Goal: Task Accomplishment & Management: Manage account settings

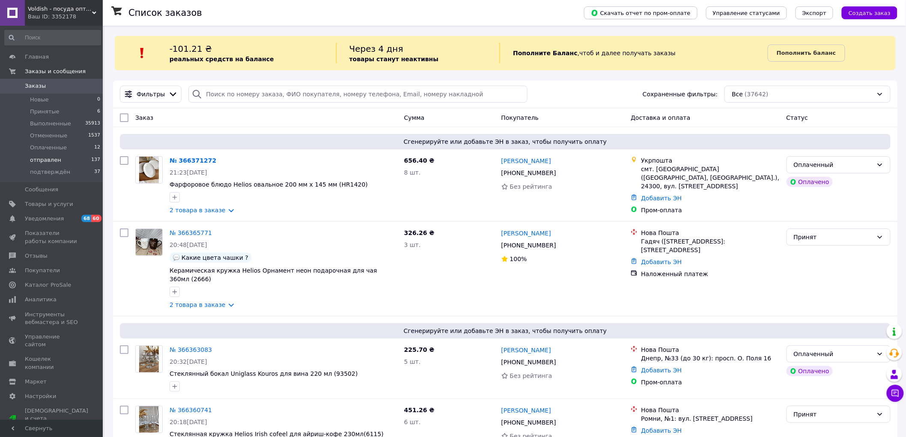
click at [73, 163] on li "отправлен 137" at bounding box center [52, 160] width 105 height 12
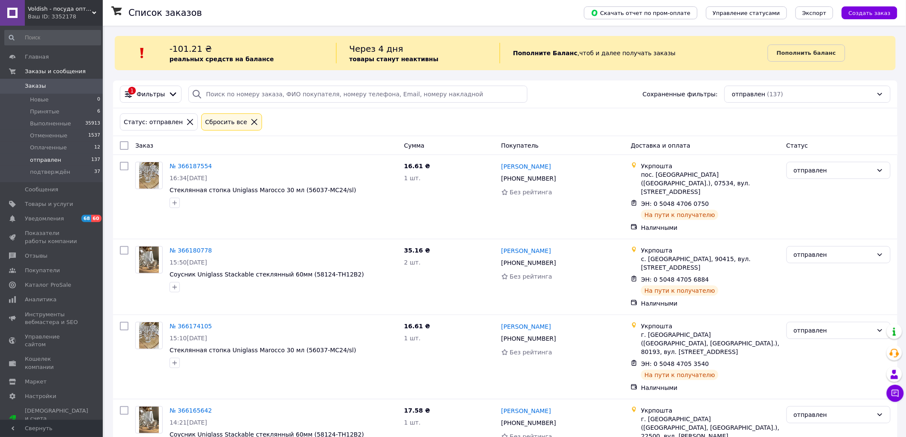
click at [557, 132] on div "Статус: отправлен Сбросить все" at bounding box center [505, 122] width 774 height 21
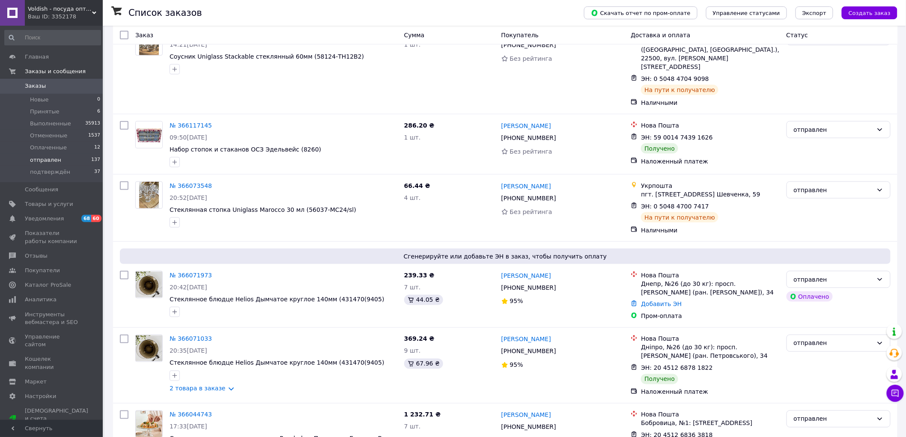
scroll to position [380, 0]
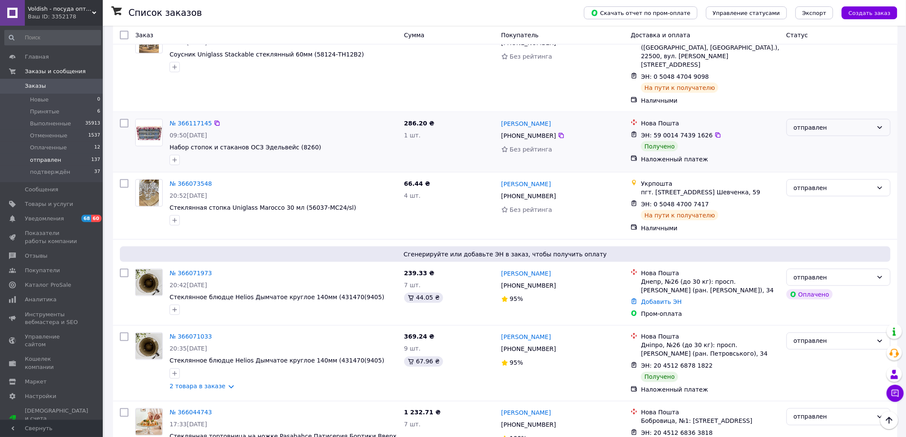
click at [834, 123] on div "отправлен" at bounding box center [833, 127] width 79 height 9
click at [829, 119] on li "Выполнен" at bounding box center [839, 118] width 104 height 15
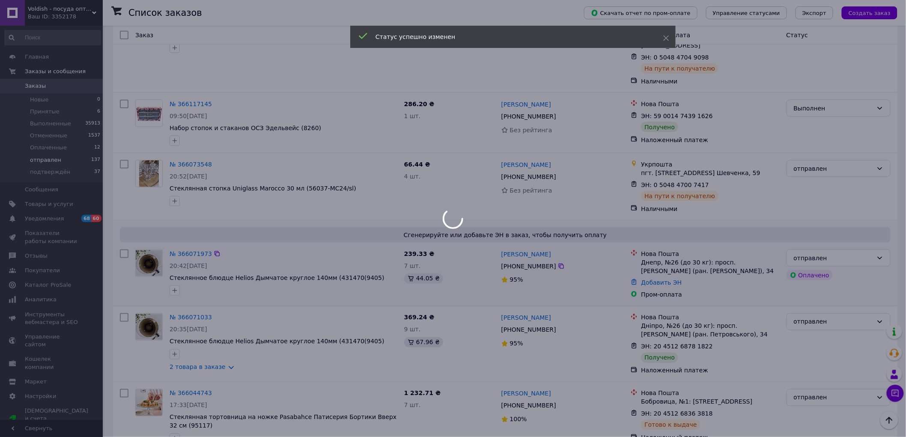
scroll to position [495, 0]
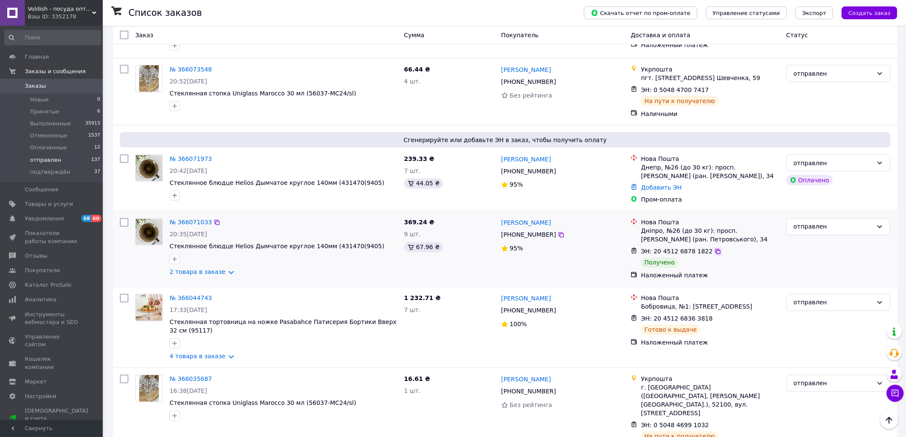
click at [715, 248] on icon at bounding box center [718, 251] width 7 height 7
click at [895, 373] on use at bounding box center [894, 374] width 7 height 9
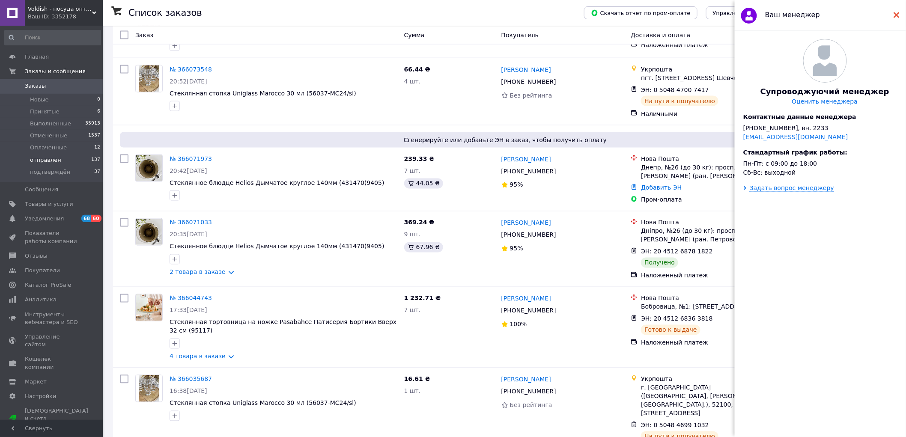
click at [898, 18] on div at bounding box center [897, 14] width 6 height 17
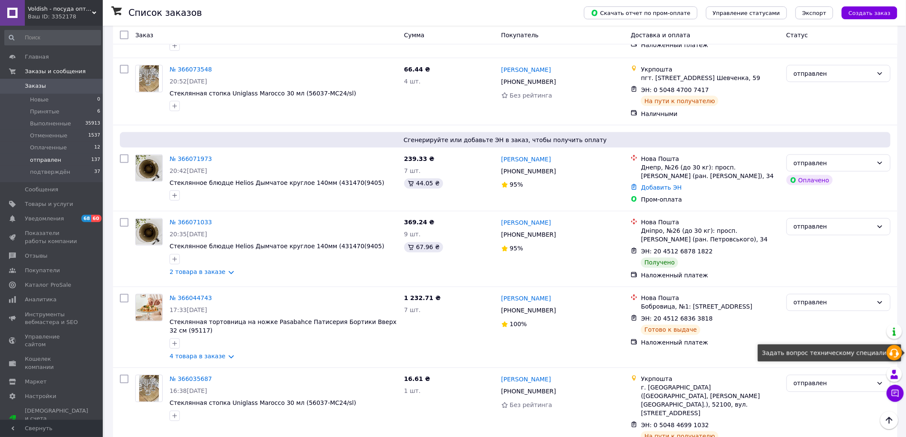
click at [898, 355] on use at bounding box center [894, 353] width 9 height 9
click at [778, 110] on div "Наличными" at bounding box center [710, 114] width 138 height 9
click at [787, 64] on div "отправлен" at bounding box center [838, 92] width 111 height 60
click at [785, 71] on div "отправлен" at bounding box center [838, 92] width 111 height 60
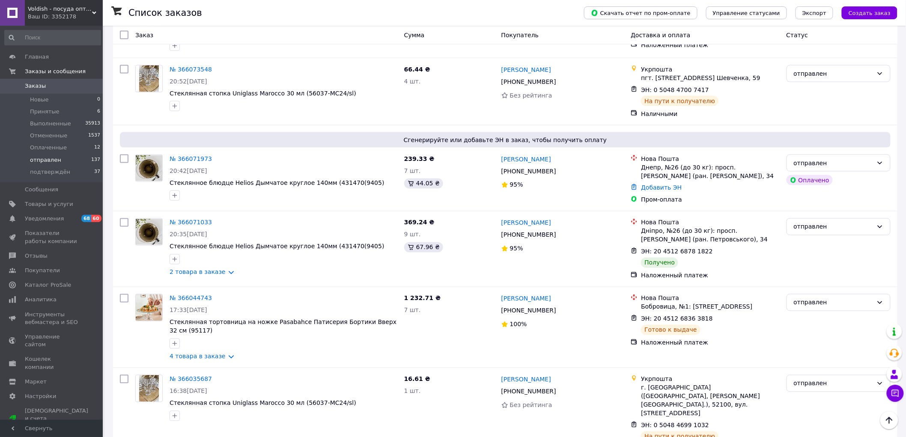
click at [854, 76] on div "отправлен" at bounding box center [838, 92] width 111 height 60
click at [858, 153] on div "отправлен Оплачено" at bounding box center [838, 179] width 111 height 57
click at [812, 152] on div "отправлен Оплачено" at bounding box center [838, 179] width 111 height 57
click at [547, 291] on div "Наталія Кириченко +380 67 444 66 29 100%" at bounding box center [563, 328] width 130 height 74
click at [633, 294] on div at bounding box center [634, 302] width 10 height 17
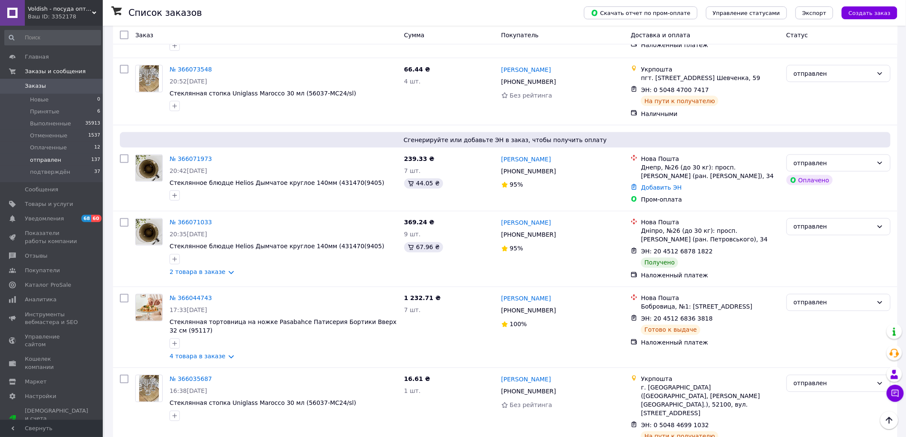
click at [633, 294] on div at bounding box center [634, 302] width 10 height 17
click at [808, 218] on div "отправлен" at bounding box center [839, 226] width 104 height 17
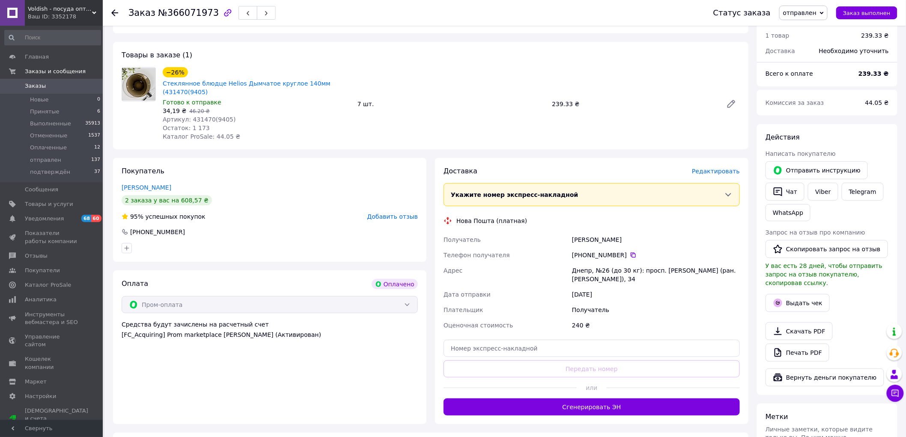
scroll to position [247, 0]
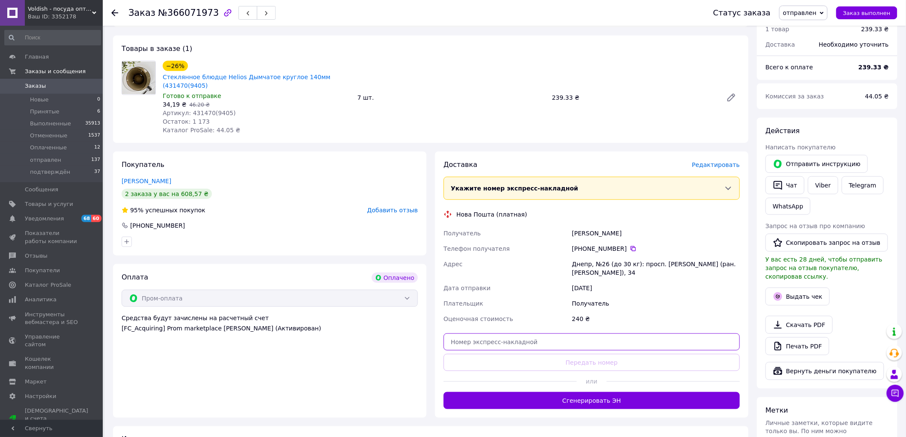
click at [569, 334] on input "text" at bounding box center [592, 342] width 296 height 17
paste input "20451268781822"
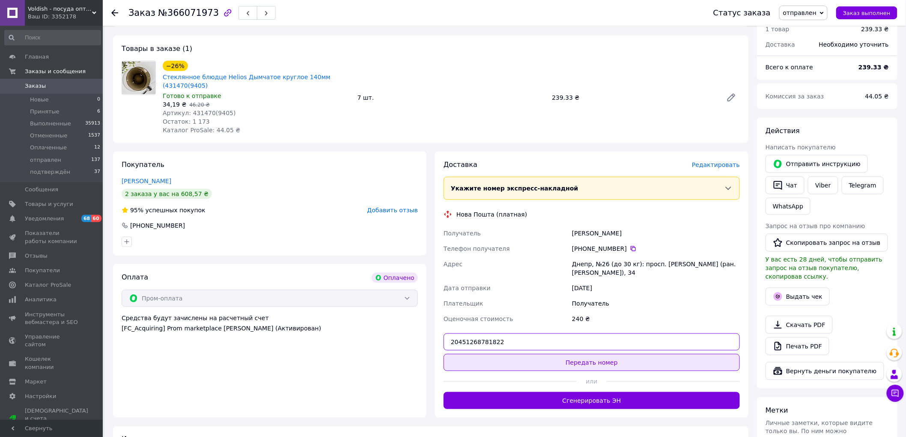
type input "20451268781822"
click at [571, 354] on button "Передать номер" at bounding box center [592, 362] width 296 height 17
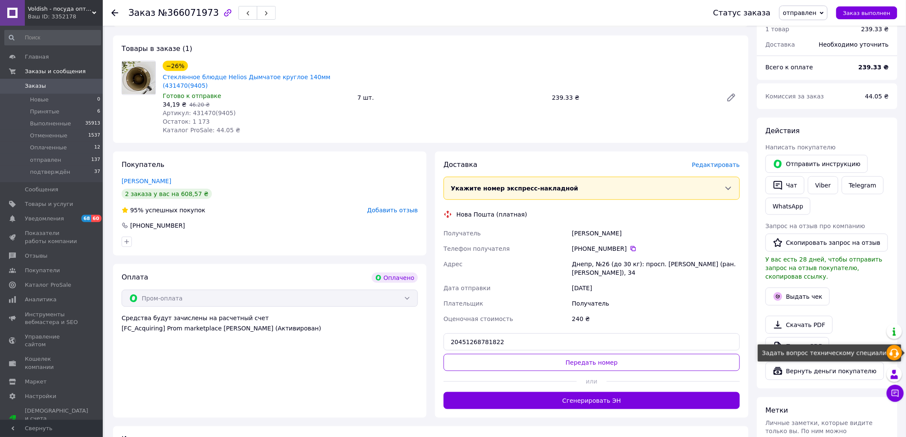
click at [892, 357] on icon at bounding box center [894, 353] width 10 height 10
click at [781, 84] on div "Комиссия за заказ 44.05 ₴" at bounding box center [827, 97] width 140 height 26
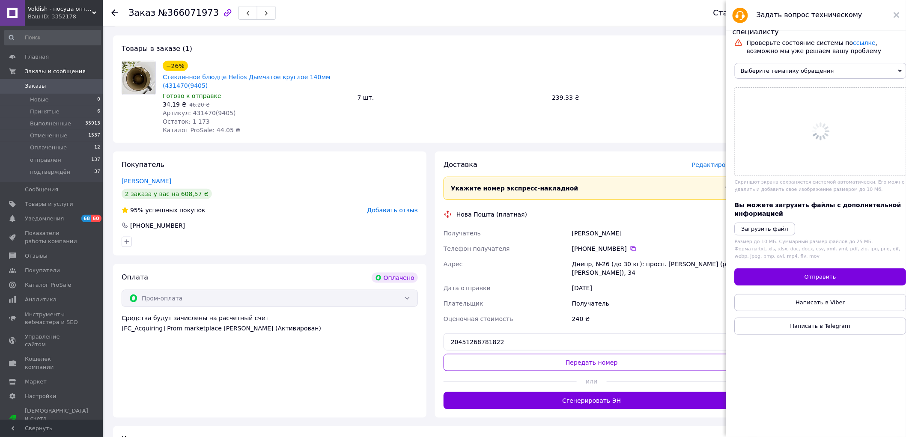
click at [762, 70] on span "Выберите тематику обращения" at bounding box center [821, 71] width 172 height 16
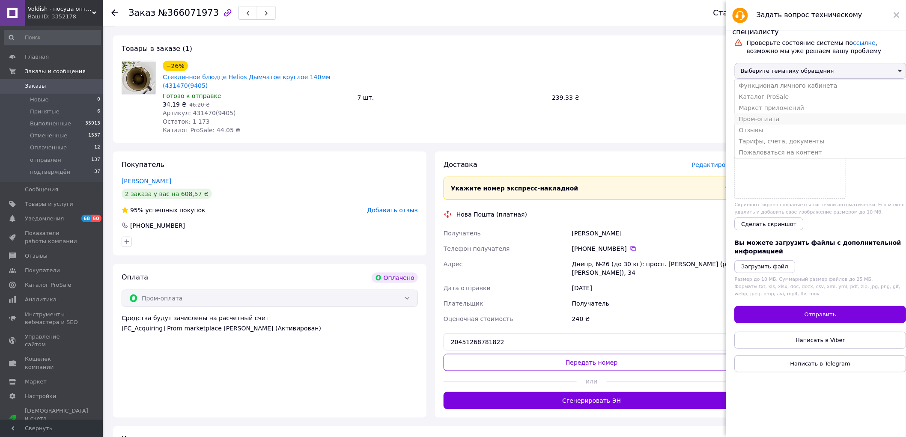
click at [777, 125] on li "Пром-оплата" at bounding box center [821, 118] width 172 height 11
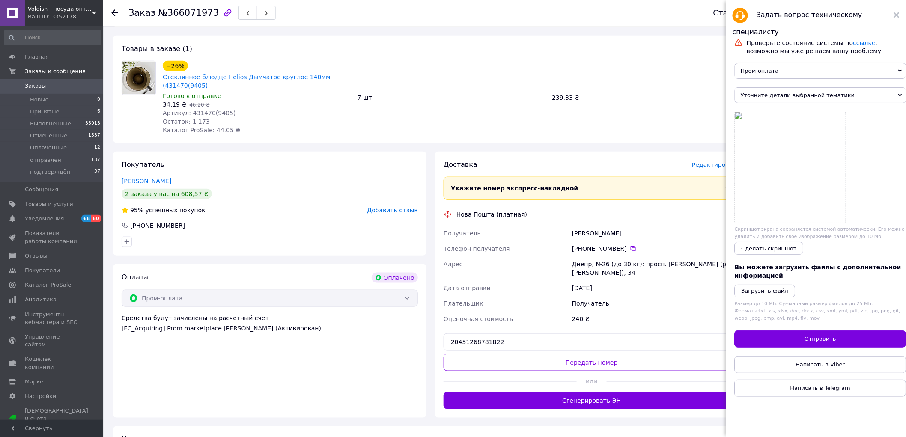
click at [752, 95] on span "Уточните детали выбранной тематики" at bounding box center [821, 95] width 172 height 16
click at [757, 116] on li "Выплата по Пром-оплате" at bounding box center [821, 109] width 172 height 11
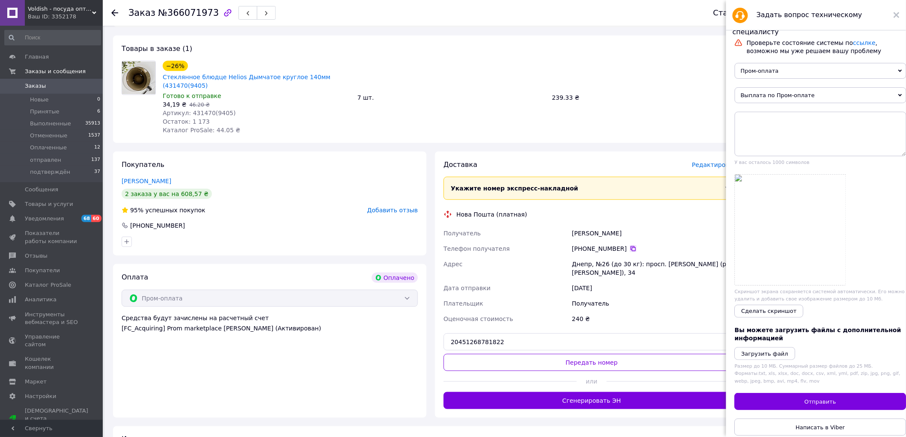
click at [630, 245] on icon at bounding box center [633, 248] width 7 height 7
click at [774, 136] on textarea at bounding box center [821, 134] width 172 height 45
type textarea "p"
paste textarea "366071973"
paste textarea "366071033"
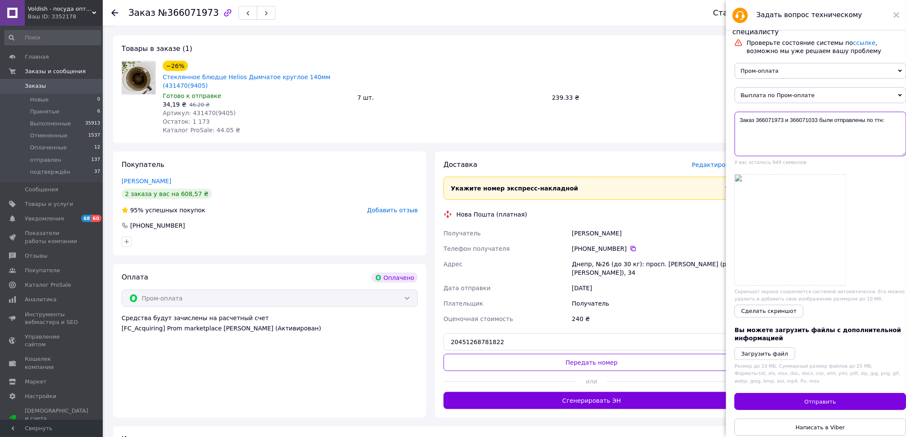
paste textarea "20451268781822"
type textarea "Заказ 366071973 и 366071033 были отправлены по ттн:20451268781822"
click at [789, 410] on button "Отправить" at bounding box center [821, 401] width 172 height 17
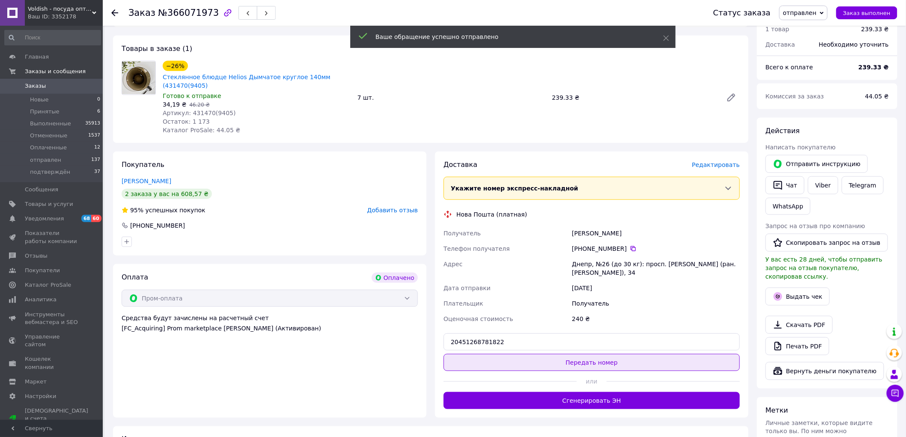
click at [602, 354] on button "Передать номер" at bounding box center [592, 362] width 296 height 17
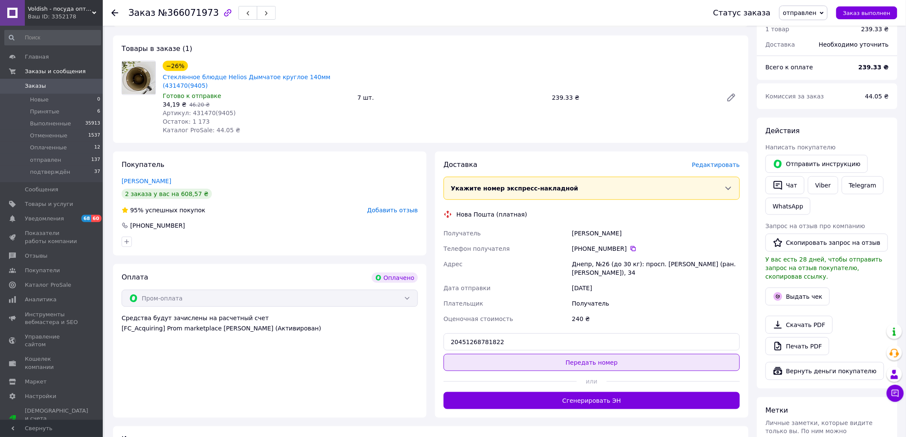
click at [561, 354] on button "Передать номер" at bounding box center [592, 362] width 296 height 17
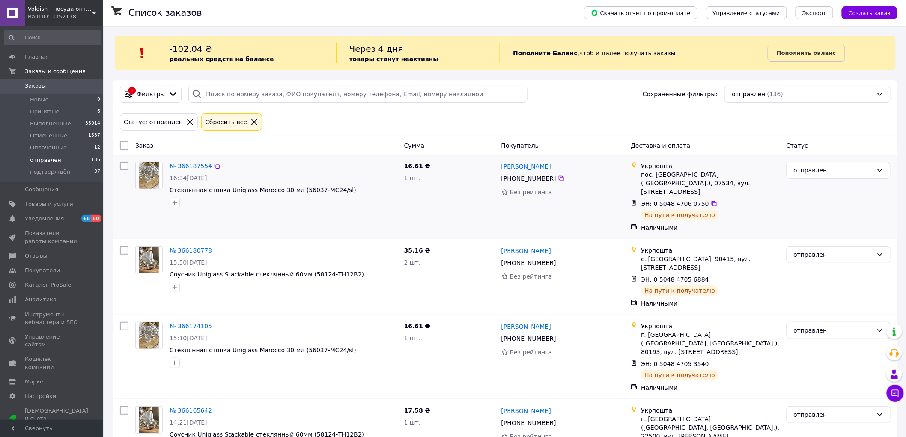
click at [486, 210] on div "16.61 ₴ 1 шт." at bounding box center [449, 196] width 97 height 77
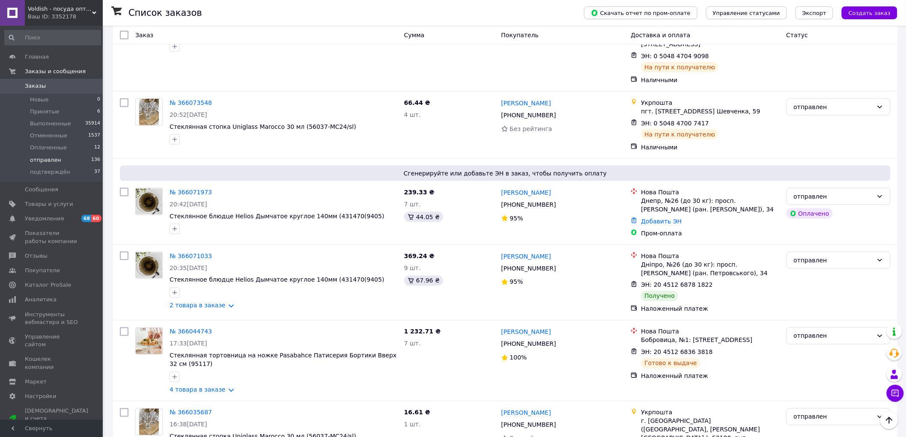
scroll to position [400, 0]
click at [890, 392] on button "Чат с покупателем" at bounding box center [895, 393] width 17 height 17
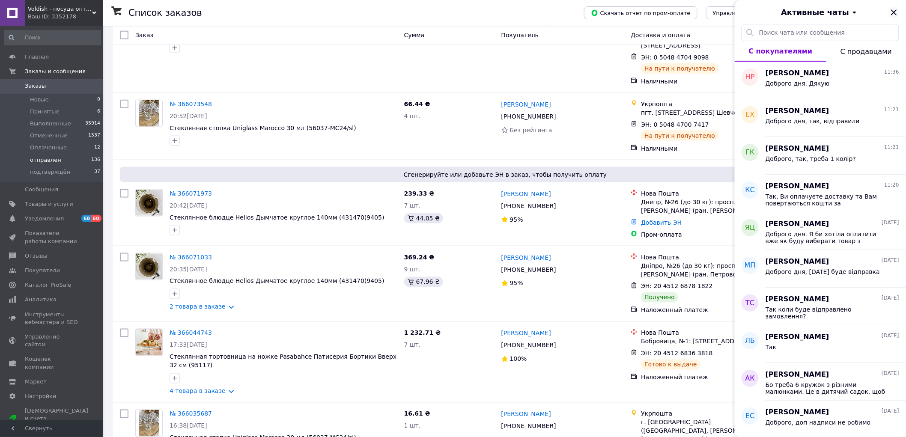
click at [894, 15] on icon "Закрыть" at bounding box center [894, 12] width 10 height 10
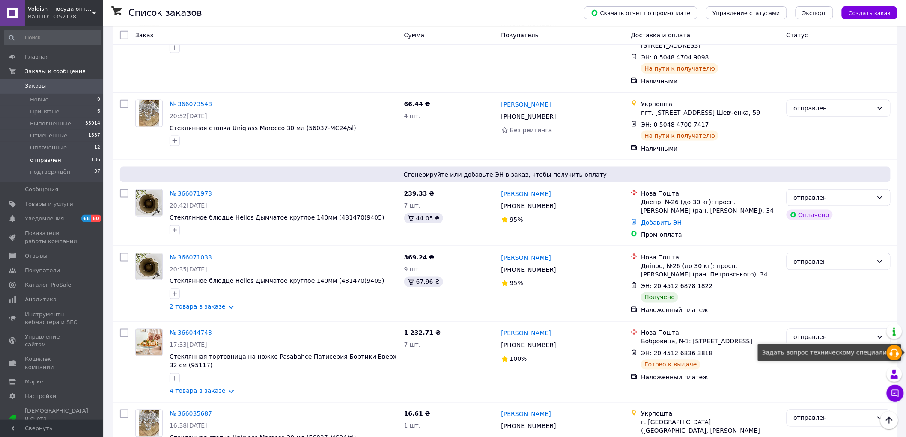
click at [897, 352] on icon at bounding box center [894, 353] width 10 height 10
click at [783, 96] on div "отправлен" at bounding box center [838, 126] width 111 height 60
click at [782, 96] on div "Укрпошта пгт. Зализцы, 47234, вул. Шевченка, 59 ЭН: 0 5048 4700 7417 На пути к …" at bounding box center [704, 126] width 155 height 60
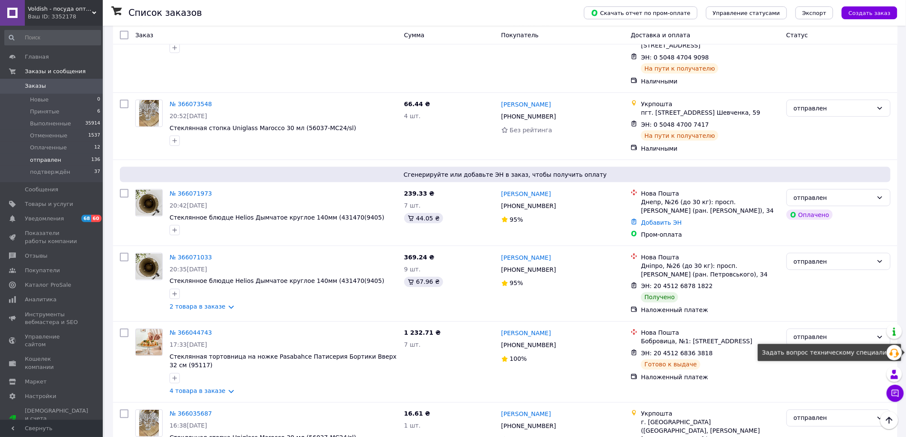
click at [782, 96] on div "Укрпошта пгт. Зализцы, 47234, вул. Шевченка, 59 ЭН: 0 5048 4700 7417 На пути к …" at bounding box center [704, 126] width 155 height 60
click at [783, 96] on div "отправлен" at bounding box center [838, 126] width 111 height 60
click at [64, 178] on li "подтверждён 37" at bounding box center [52, 174] width 105 height 16
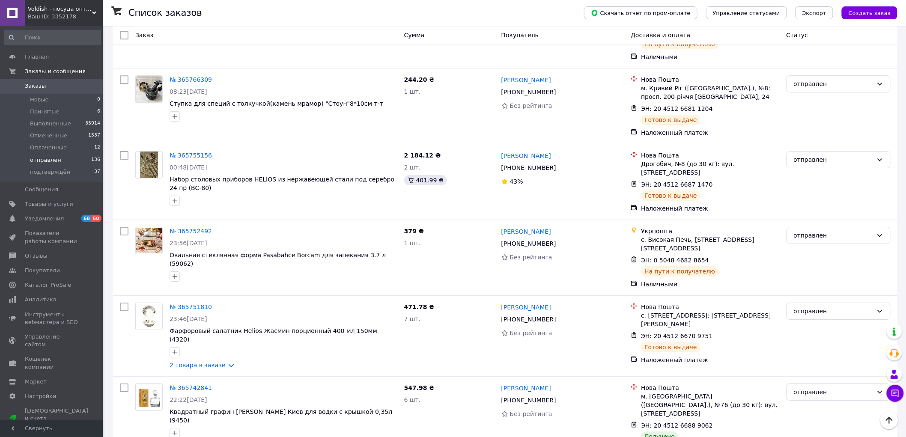
scroll to position [3806, 0]
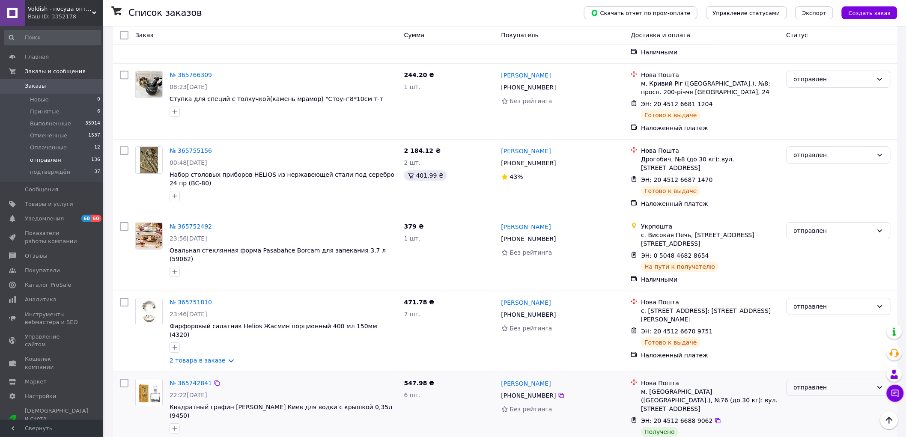
click at [831, 379] on div "отправлен" at bounding box center [839, 387] width 104 height 17
click at [817, 208] on li "Выполнен" at bounding box center [839, 208] width 104 height 15
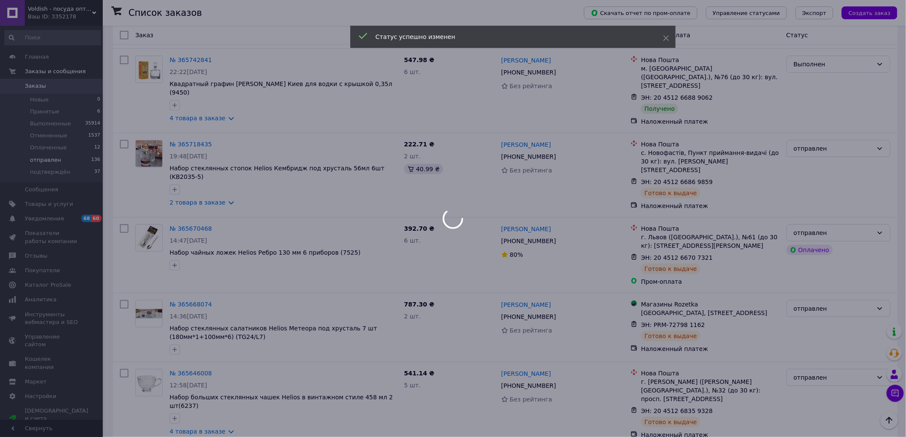
scroll to position [4130, 0]
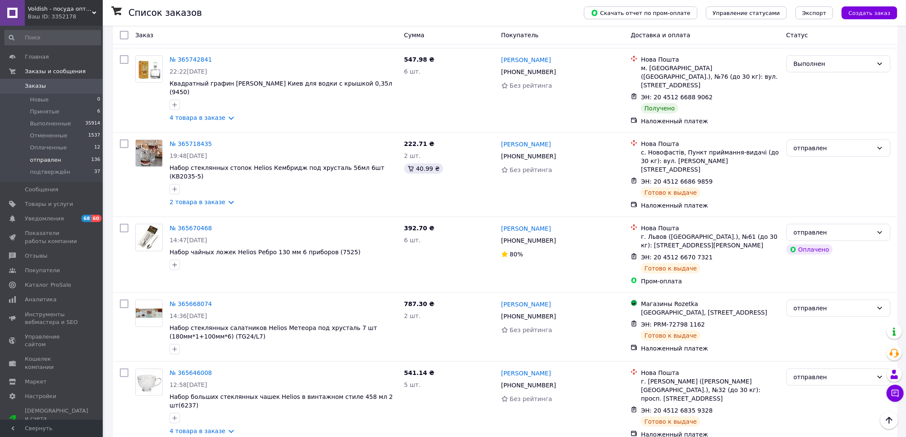
click at [819, 257] on li "Выполнен" at bounding box center [839, 257] width 104 height 15
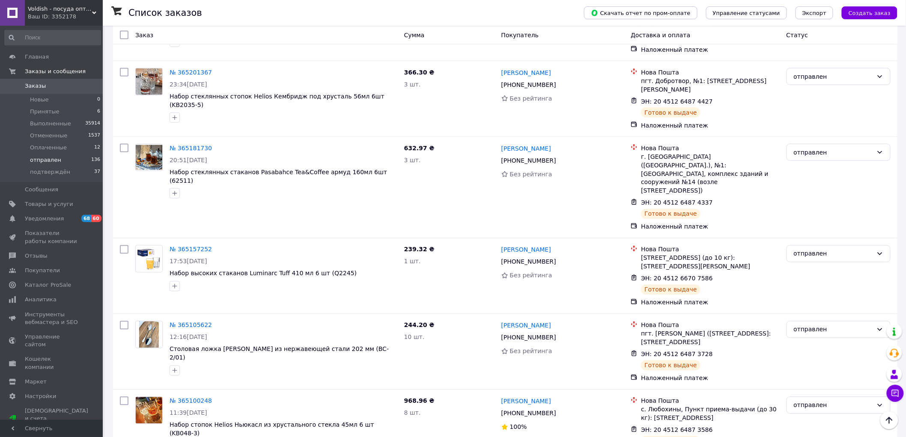
scroll to position [7295, 0]
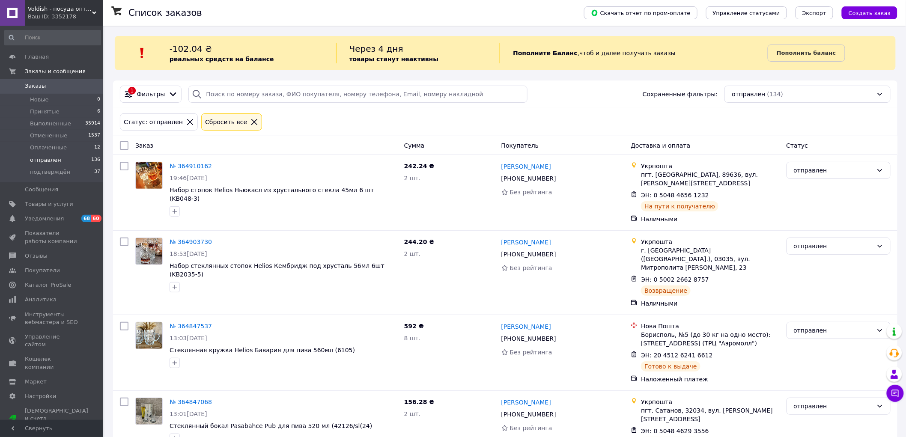
click at [567, 92] on div "1 Фильтры Сохраненные фильтры: отправлен (134)" at bounding box center [505, 94] width 778 height 17
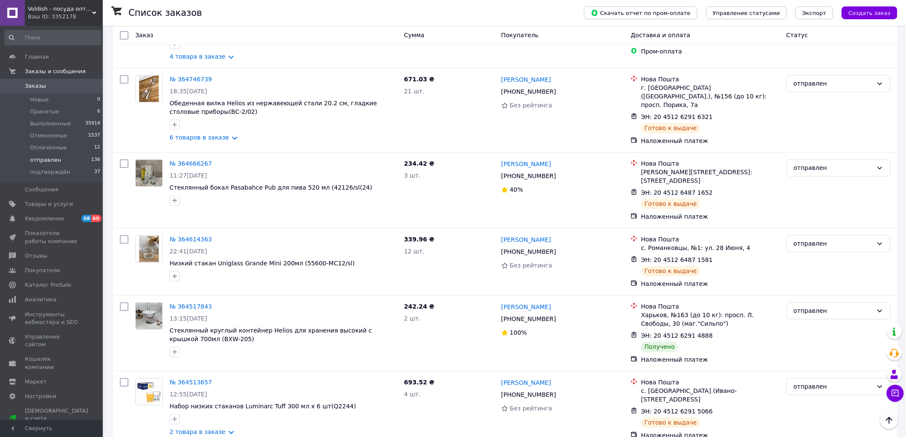
scroll to position [856, 0]
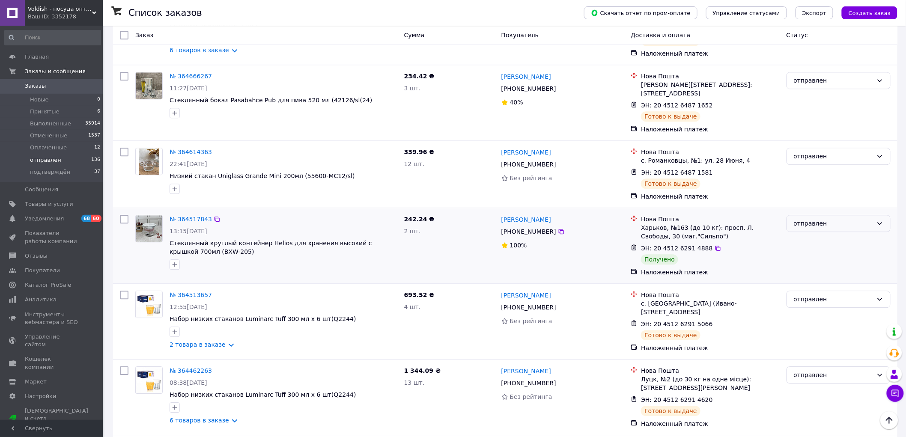
click at [844, 219] on div "отправлен" at bounding box center [833, 223] width 79 height 9
click at [816, 208] on li "Выполнен" at bounding box center [839, 204] width 104 height 15
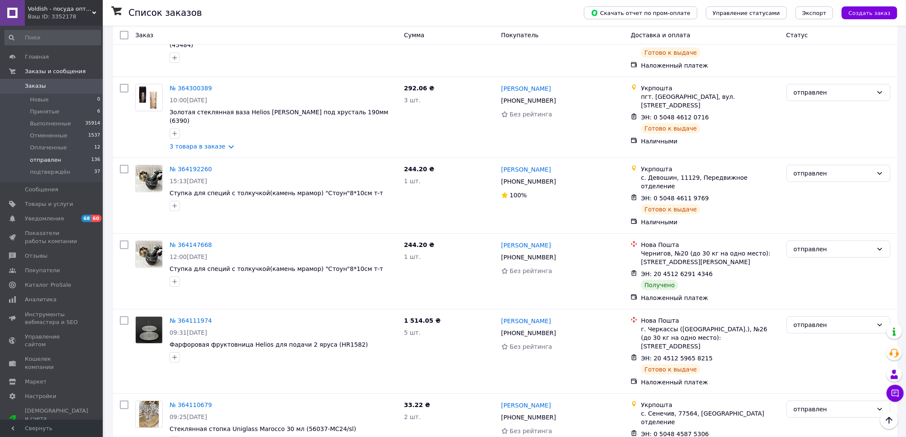
scroll to position [1294, 0]
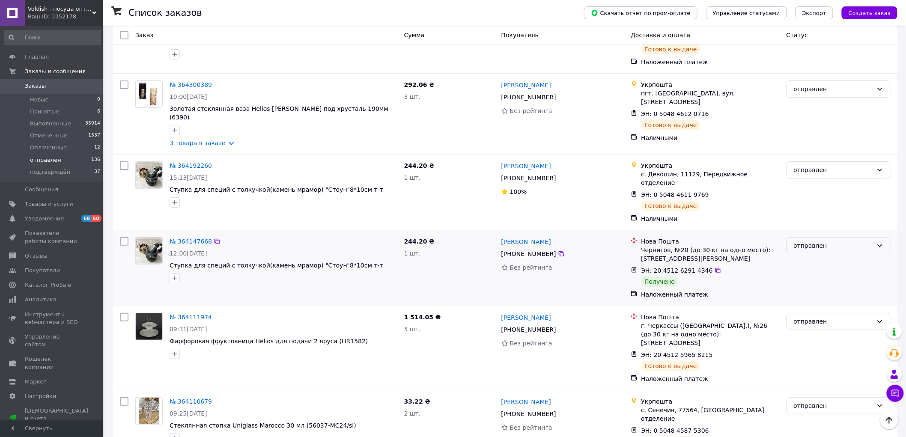
click at [846, 241] on div "отправлен" at bounding box center [833, 245] width 79 height 9
click at [841, 221] on li "Выполнен" at bounding box center [839, 218] width 104 height 15
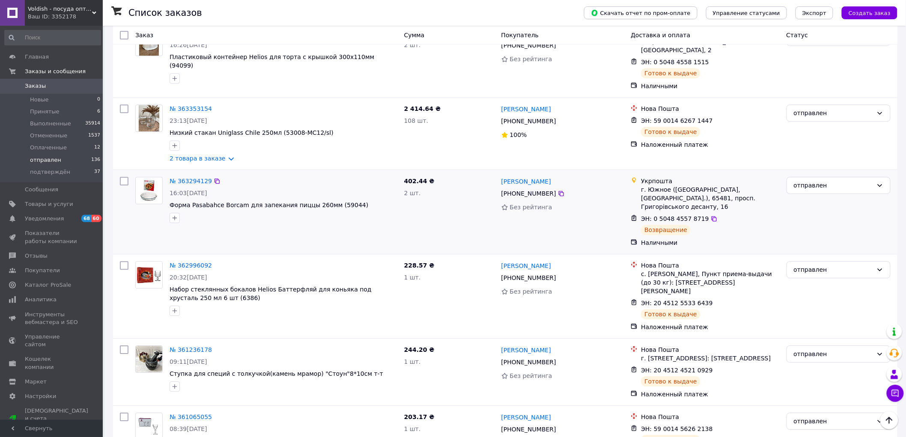
scroll to position [2213, 0]
click at [66, 266] on link "Покупатели" at bounding box center [52, 270] width 105 height 15
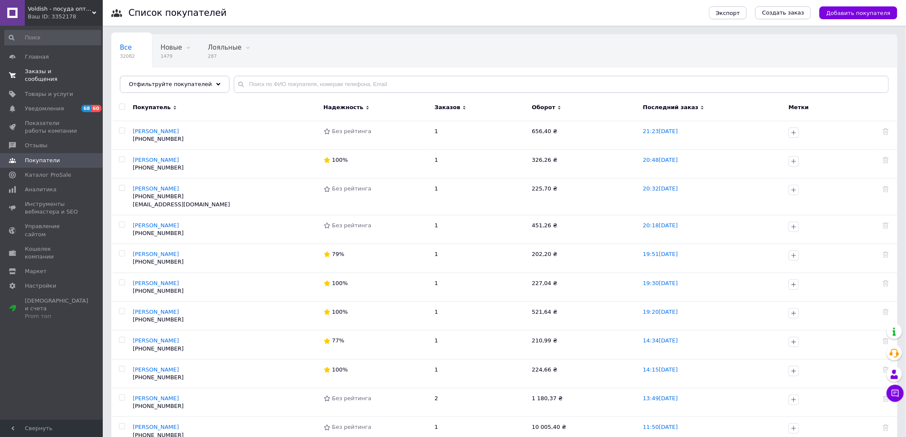
click at [58, 66] on link "Заказы и сообщения 0 0" at bounding box center [52, 75] width 105 height 22
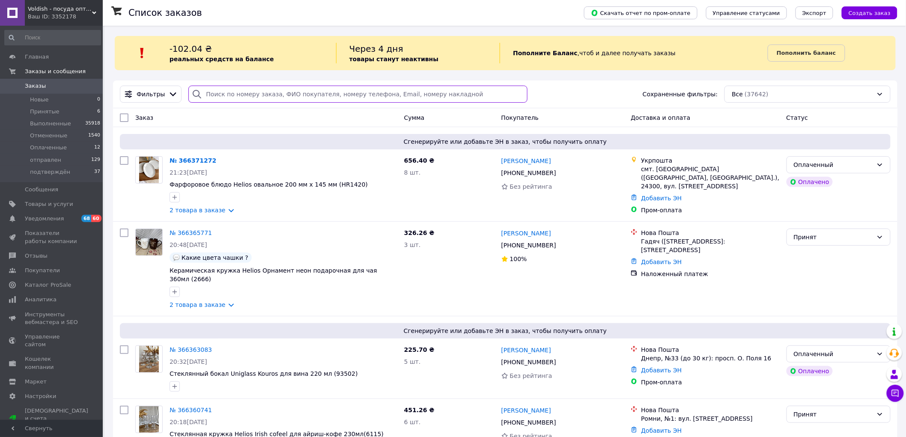
click at [247, 98] on input "search" at bounding box center [357, 94] width 339 height 17
paste input "+380680445410"
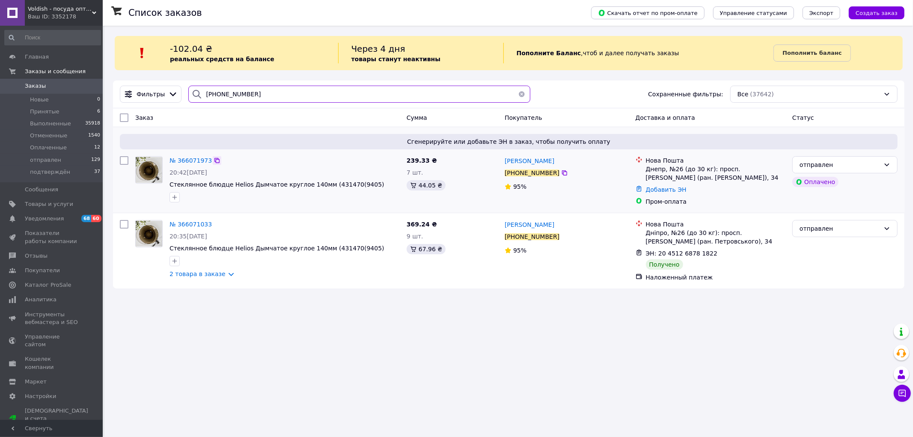
type input "+380680445410"
click at [215, 160] on icon at bounding box center [217, 160] width 5 height 5
click at [215, 226] on icon at bounding box center [217, 224] width 5 height 5
click at [720, 251] on icon at bounding box center [722, 253] width 5 height 5
click at [54, 62] on link "Главная" at bounding box center [52, 57] width 105 height 15
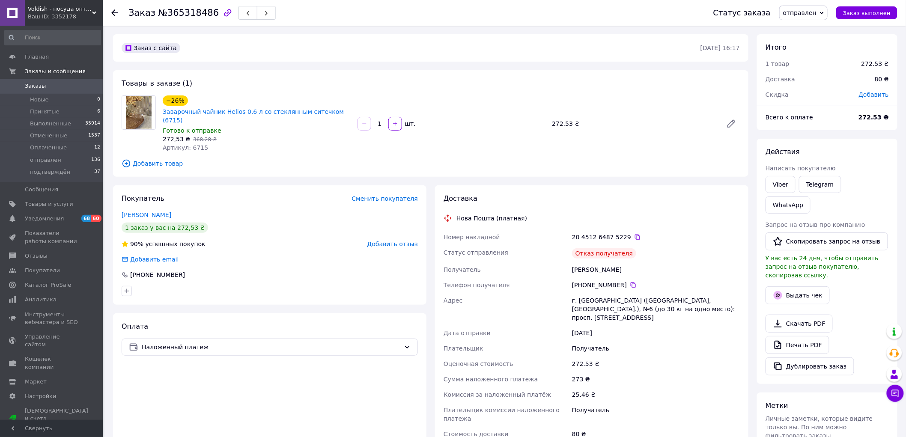
click at [412, 241] on span "Добавить отзыв" at bounding box center [392, 244] width 51 height 7
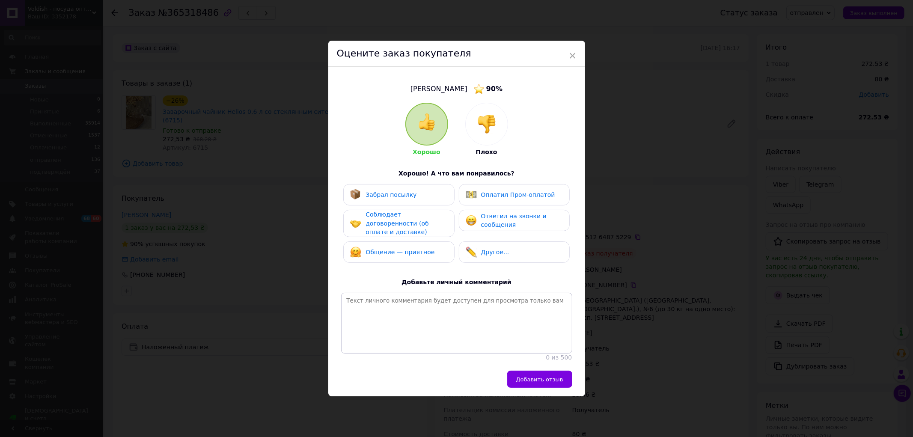
click at [501, 122] on div at bounding box center [487, 124] width 42 height 42
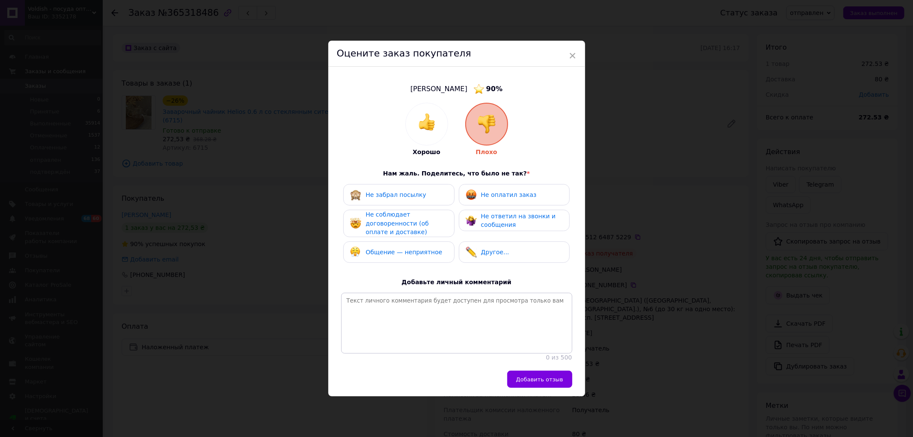
click at [412, 197] on div "Не забрал посылку" at bounding box center [398, 194] width 111 height 21
click at [409, 212] on div "Не соблюдает договоренности (об оплате и доставке)" at bounding box center [406, 223] width 81 height 27
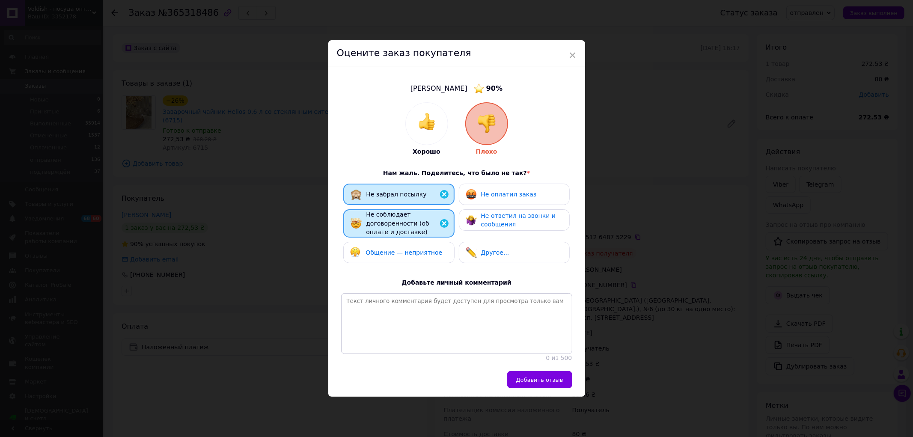
click at [406, 249] on span "Общение — неприятное" at bounding box center [404, 252] width 77 height 7
click at [536, 209] on div "Не ответил на звонки и сообщения" at bounding box center [514, 219] width 111 height 21
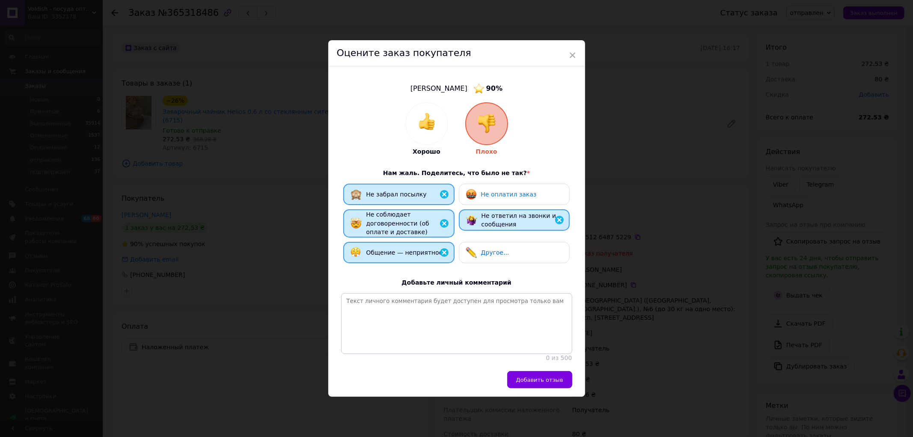
click at [513, 184] on div "Не оплатил заказ" at bounding box center [514, 194] width 111 height 21
click at [549, 383] on span "Добавить отзыв" at bounding box center [539, 380] width 47 height 6
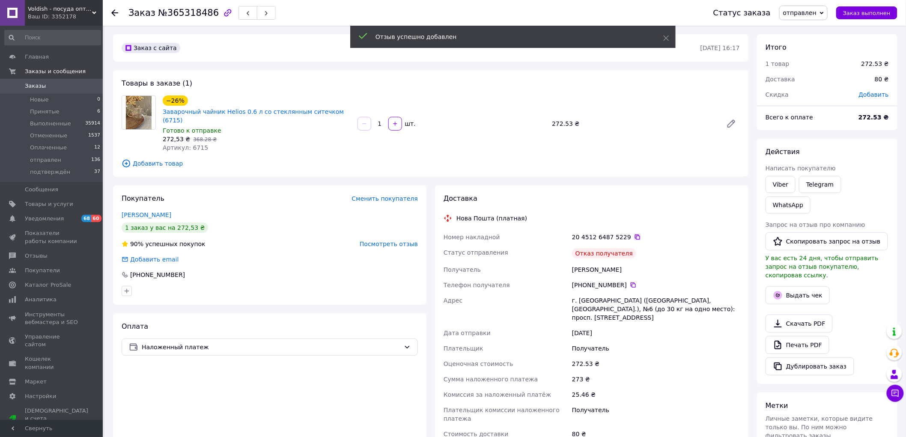
click at [634, 234] on icon at bounding box center [637, 237] width 7 height 7
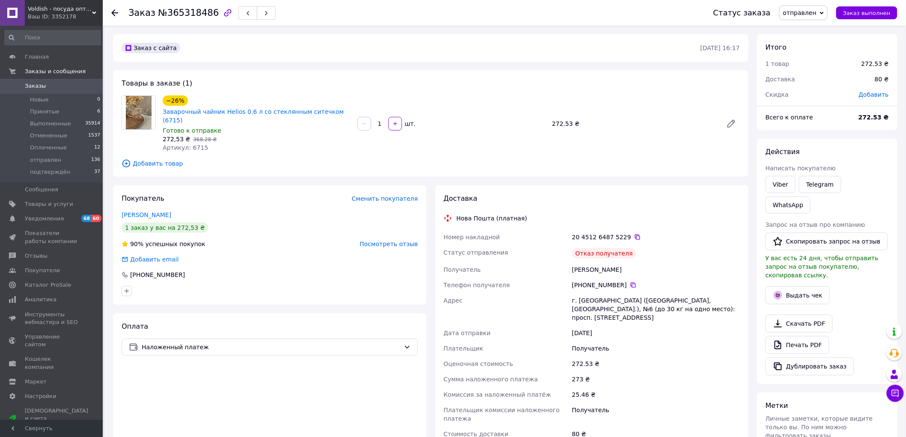
click at [390, 241] on span "Посмотреть отзыв" at bounding box center [389, 244] width 58 height 7
click at [828, 15] on span "отправлен" at bounding box center [803, 13] width 48 height 15
click at [815, 52] on li "Отменен" at bounding box center [804, 55] width 49 height 13
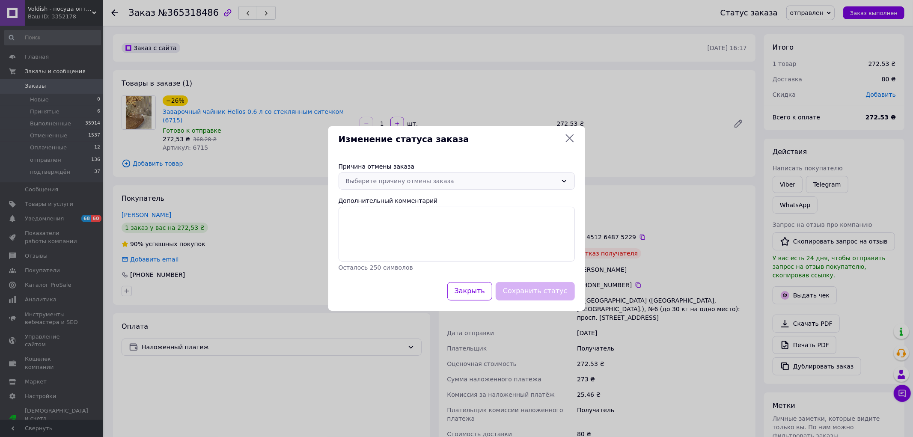
click at [416, 181] on div "Выберите причину отмены заказа" at bounding box center [452, 180] width 212 height 9
click at [409, 244] on li "По просьбе покупателя" at bounding box center [457, 245] width 236 height 15
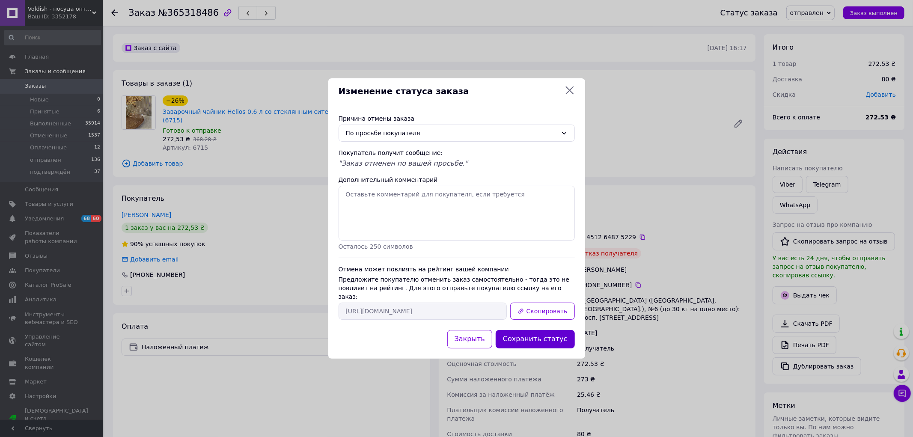
click at [552, 336] on button "Сохранить статус" at bounding box center [535, 339] width 79 height 18
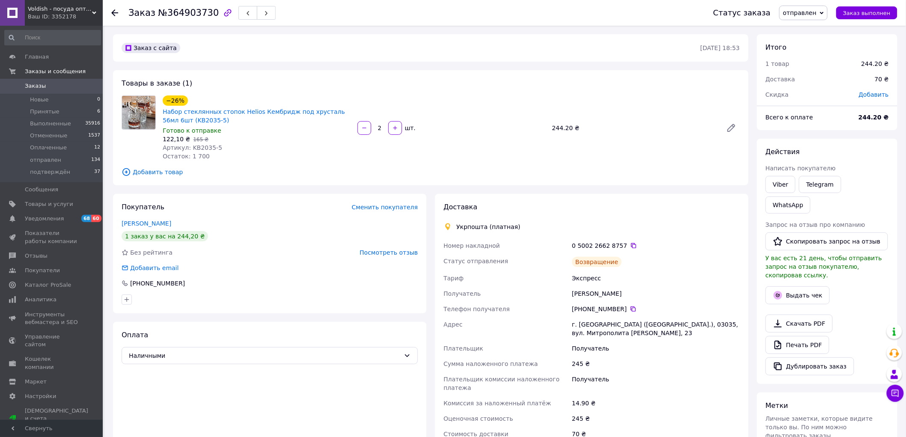
click at [396, 258] on div "Покупатель Сменить покупателя [PERSON_NAME] 1 заказ у вас на 244,20 ₴ Без рейти…" at bounding box center [269, 253] width 313 height 119
click at [396, 255] on span "Посмотреть отзыв" at bounding box center [389, 252] width 58 height 7
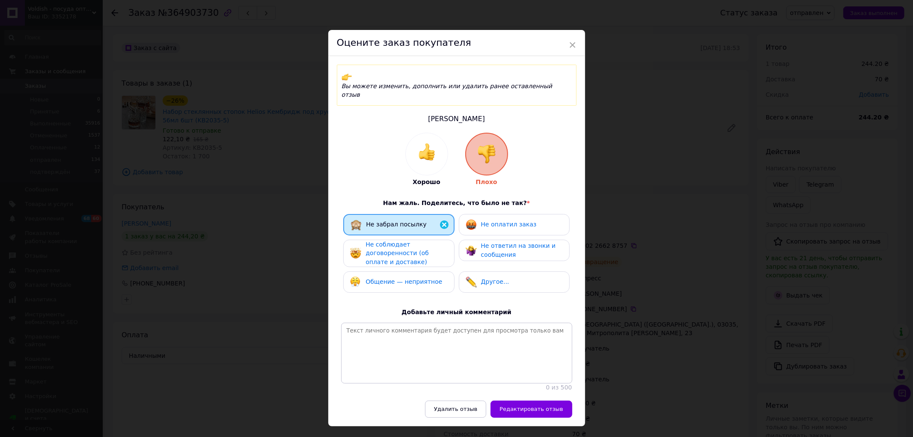
click at [422, 242] on div "Не соблюдает договоренности (об оплате и доставке)" at bounding box center [406, 253] width 81 height 27
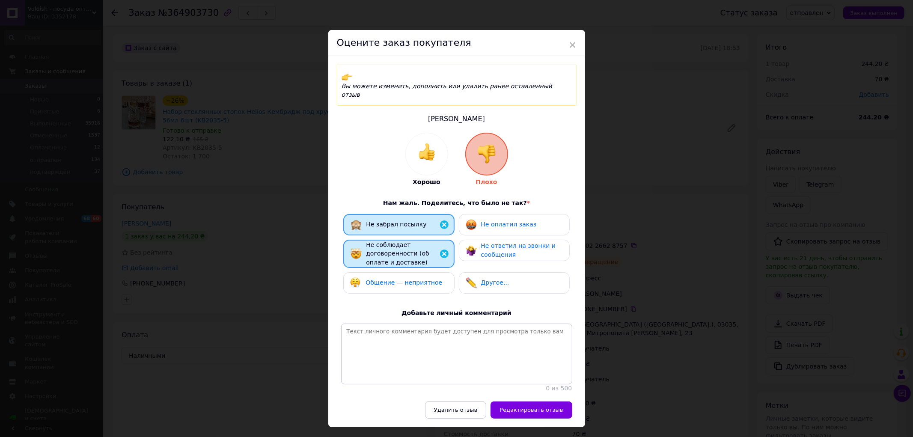
click at [421, 279] on span "Общение — неприятное" at bounding box center [404, 282] width 77 height 7
click at [499, 242] on span "Не ответил на звонки и сообщения" at bounding box center [518, 250] width 75 height 16
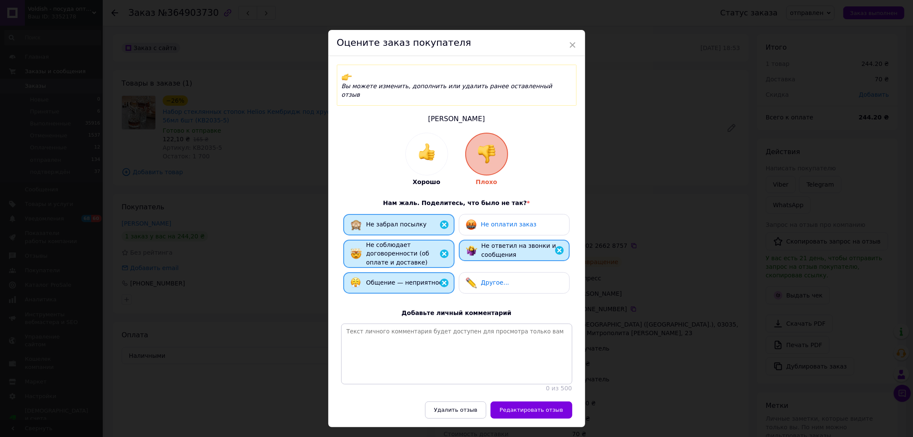
click at [491, 221] on span "Не оплатил заказ" at bounding box center [509, 224] width 56 height 7
click at [551, 405] on button "Редактировать отзыв" at bounding box center [531, 410] width 81 height 17
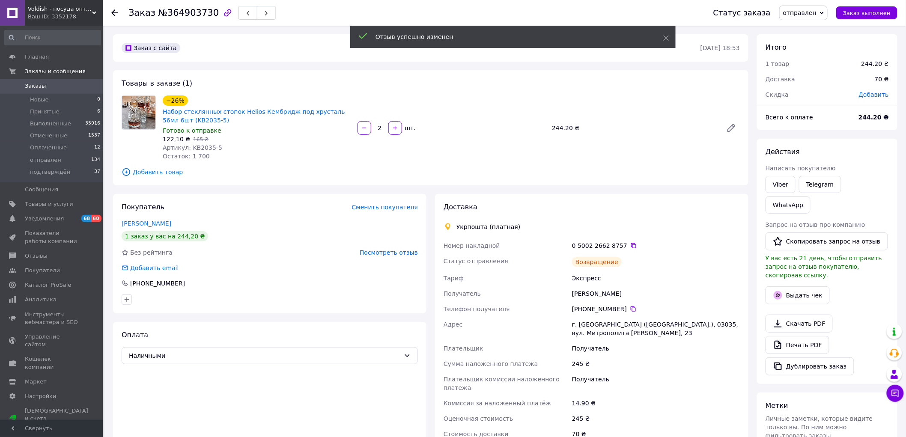
click at [817, 12] on span "отправлен" at bounding box center [799, 12] width 33 height 7
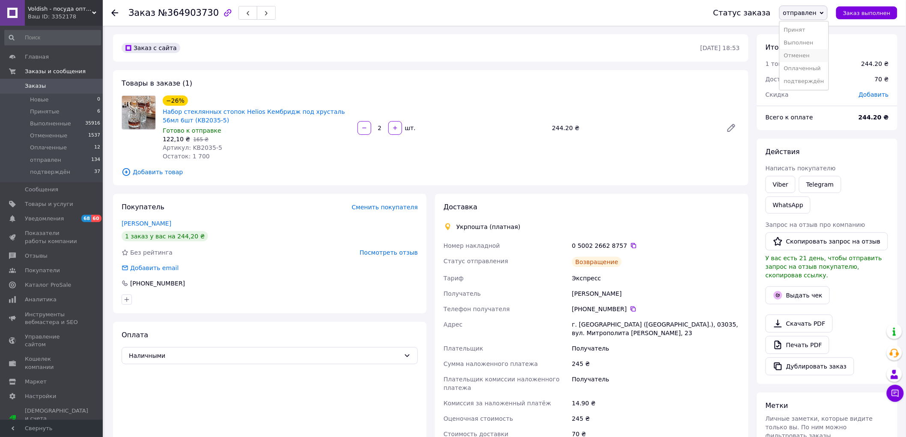
click at [797, 58] on li "Отменен" at bounding box center [804, 55] width 49 height 13
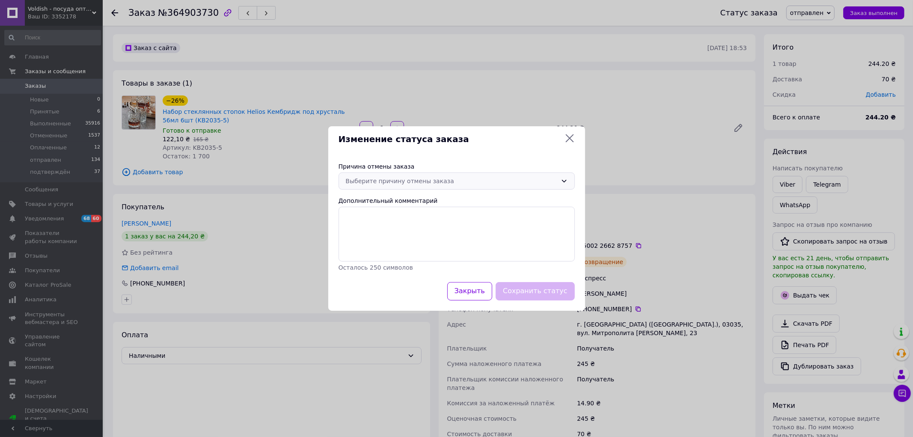
click at [497, 185] on div "Выберите причину отмены заказа" at bounding box center [452, 180] width 212 height 9
click at [439, 250] on li "По просьбе покупателя" at bounding box center [457, 245] width 236 height 15
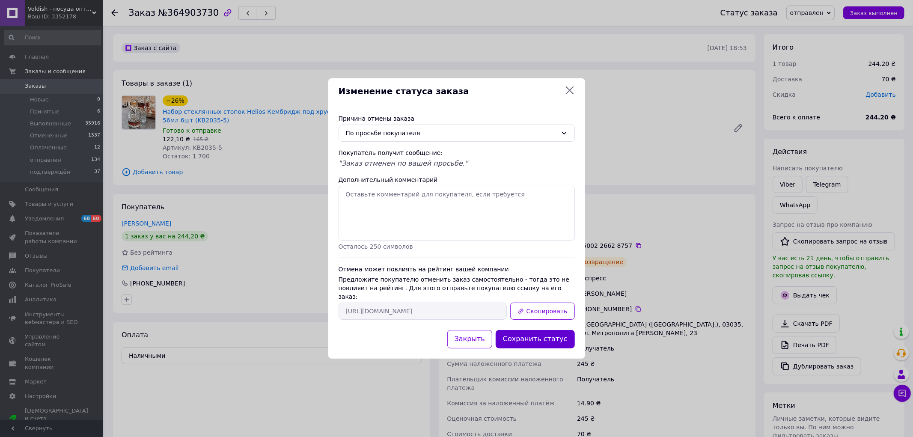
click at [540, 330] on button "Сохранить статус" at bounding box center [535, 339] width 79 height 18
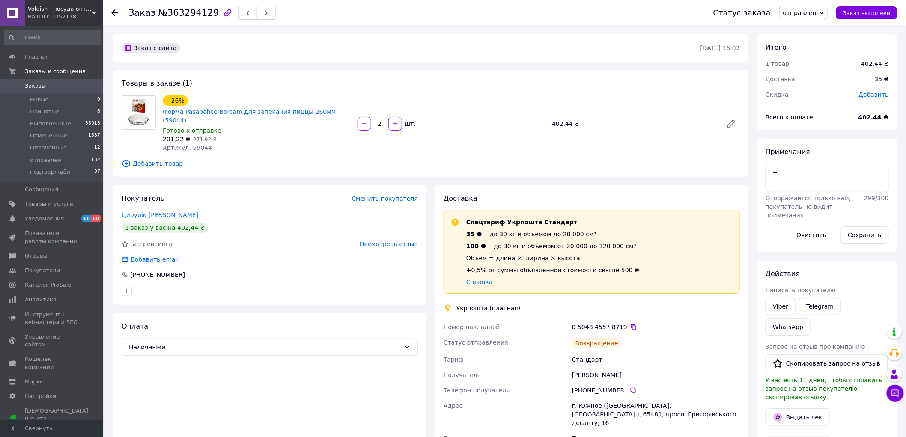
click at [392, 240] on div "Посмотреть отзыв" at bounding box center [389, 244] width 58 height 9
click at [391, 241] on span "Посмотреть отзыв" at bounding box center [389, 244] width 58 height 7
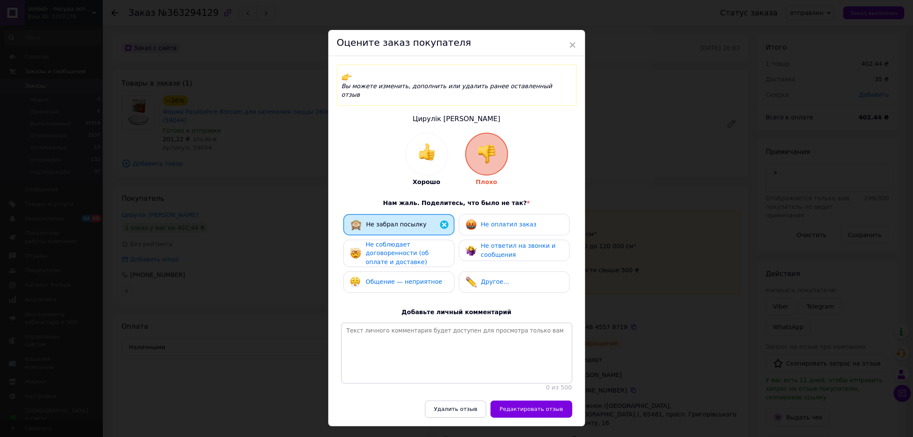
click at [413, 240] on div "Не соблюдает договоренности (об оплате и доставке)" at bounding box center [406, 253] width 81 height 27
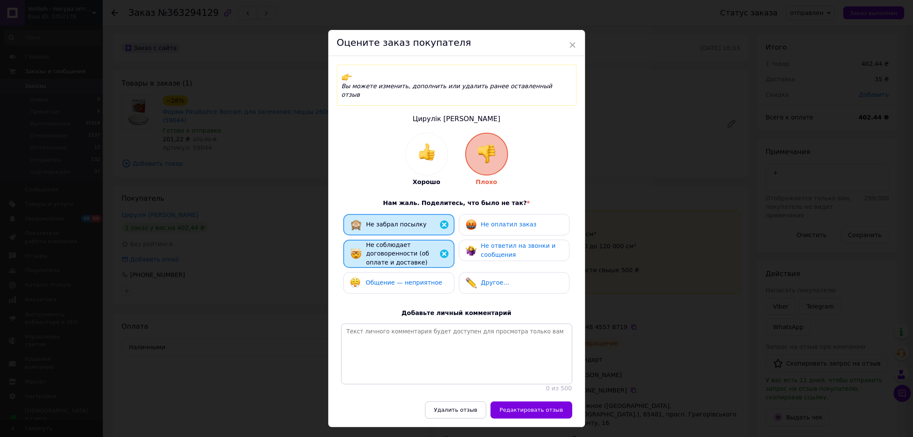
click at [406, 279] on span "Общение — неприятное" at bounding box center [404, 282] width 77 height 7
click at [514, 242] on span "Не ответил на звонки и сообщения" at bounding box center [518, 250] width 75 height 16
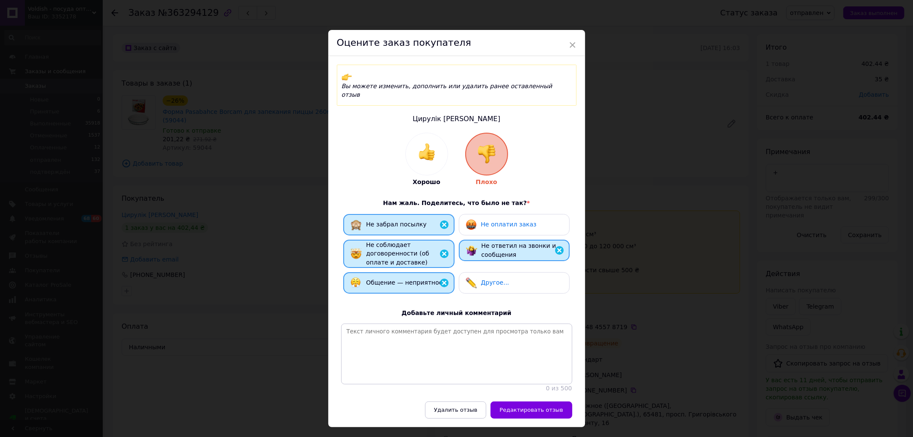
click at [507, 219] on div "Не оплатил заказ" at bounding box center [501, 224] width 71 height 11
click at [527, 407] on span "Редактировать отзыв" at bounding box center [531, 410] width 63 height 6
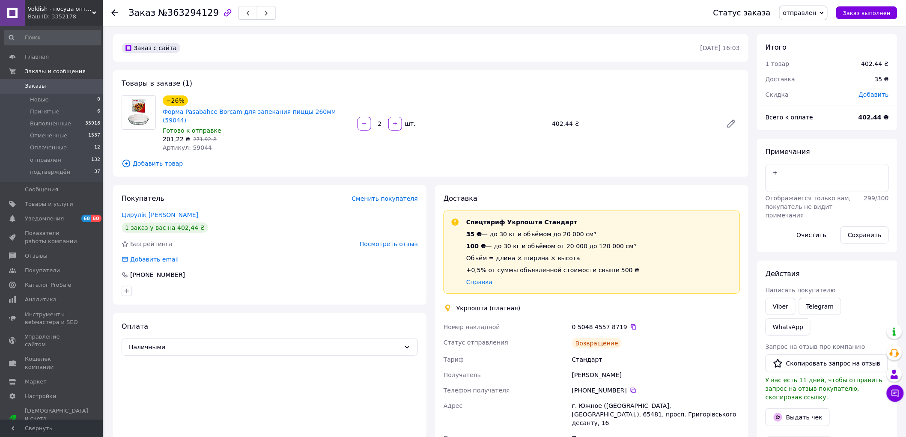
click at [816, 11] on span "отправлен" at bounding box center [799, 12] width 33 height 7
click at [808, 57] on li "Отменен" at bounding box center [804, 55] width 49 height 13
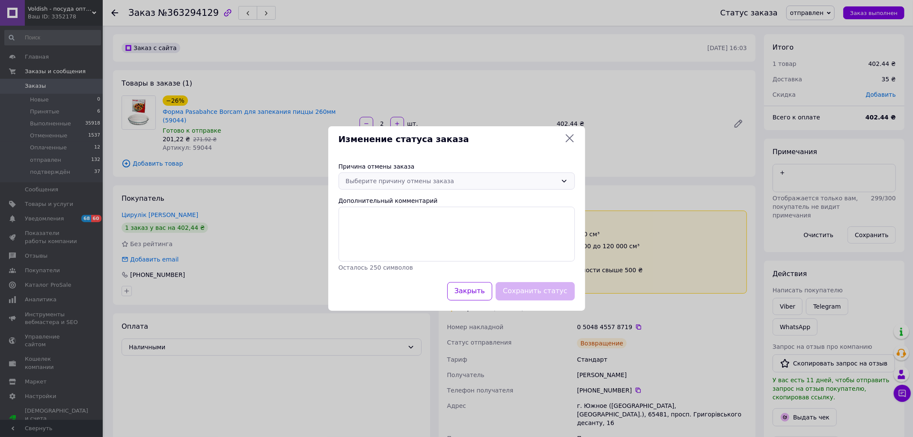
click at [451, 182] on div "Выберите причину отмены заказа" at bounding box center [452, 180] width 212 height 9
click at [411, 247] on li "По просьбе покупателя" at bounding box center [457, 245] width 236 height 15
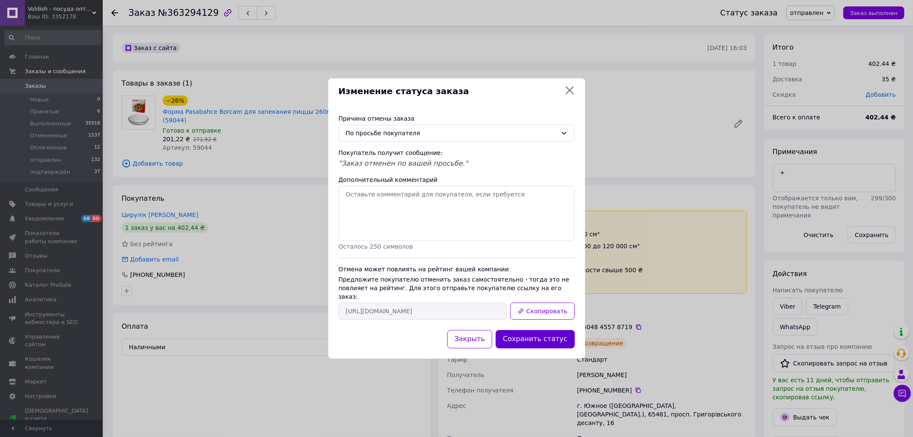
click at [531, 338] on button "Сохранить статус" at bounding box center [535, 339] width 79 height 18
